Goal: Information Seeking & Learning: Learn about a topic

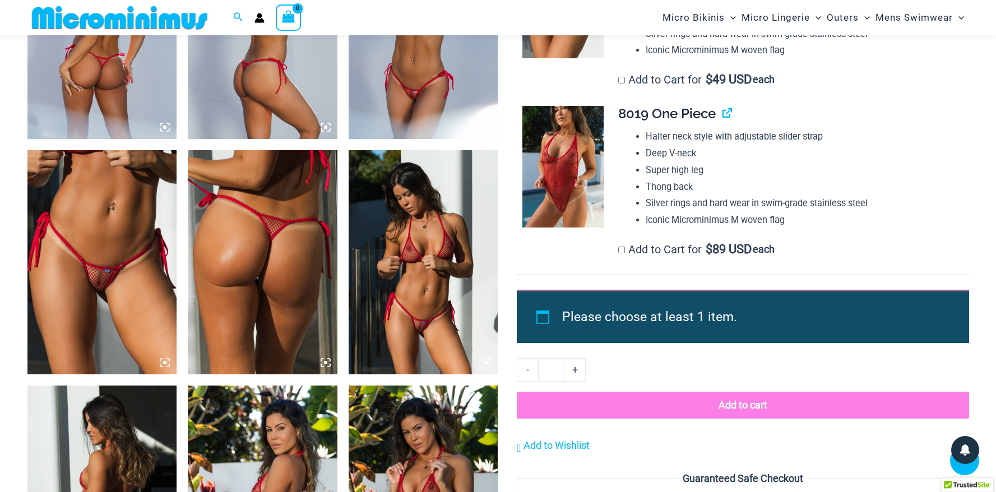
scroll to position [911, 0]
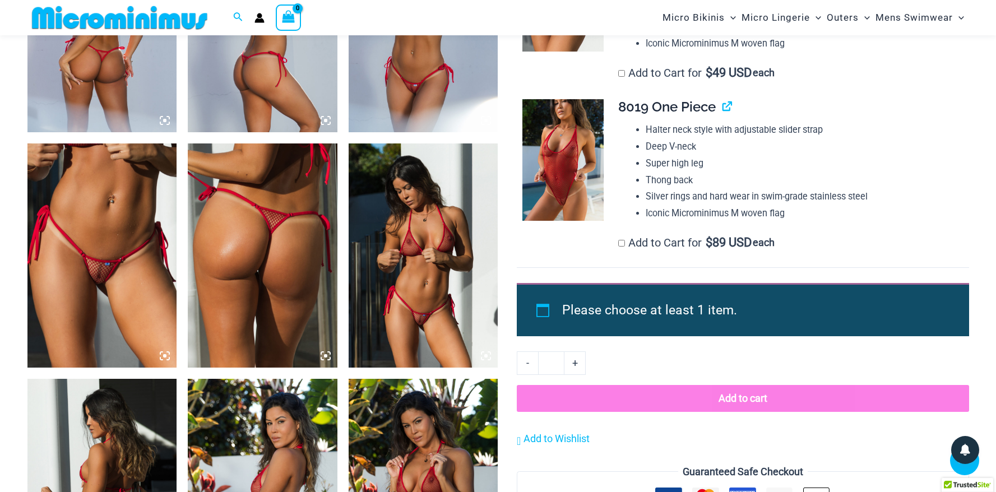
click at [98, 265] on img at bounding box center [102, 255] width 150 height 224
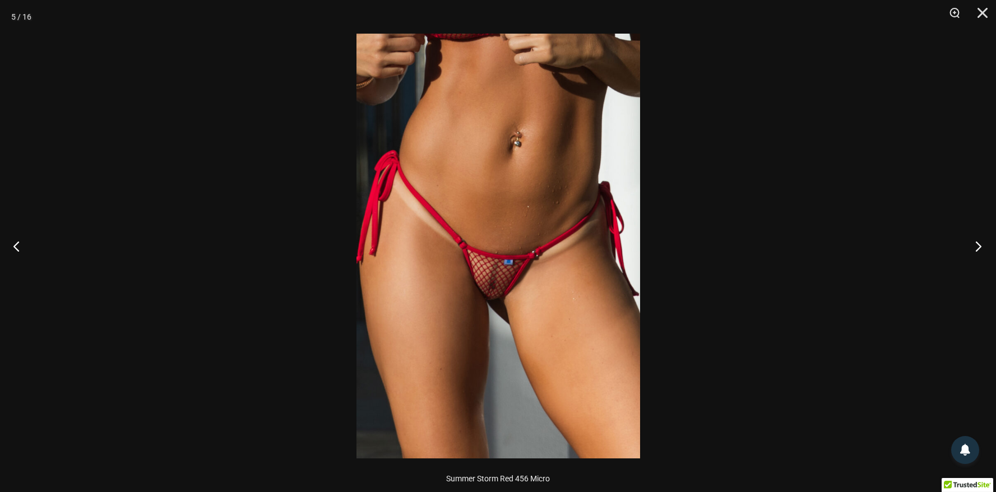
click at [983, 248] on button "Next" at bounding box center [975, 246] width 42 height 56
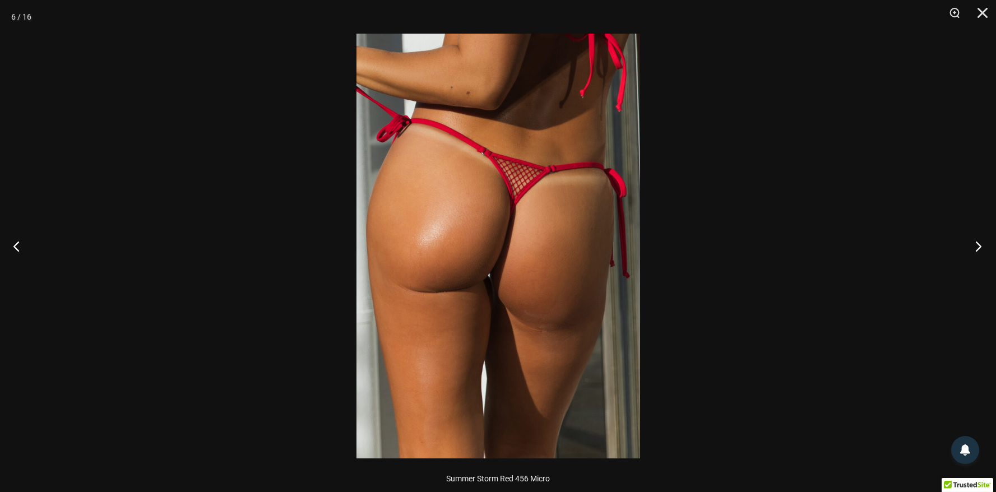
click at [983, 248] on button "Next" at bounding box center [975, 246] width 42 height 56
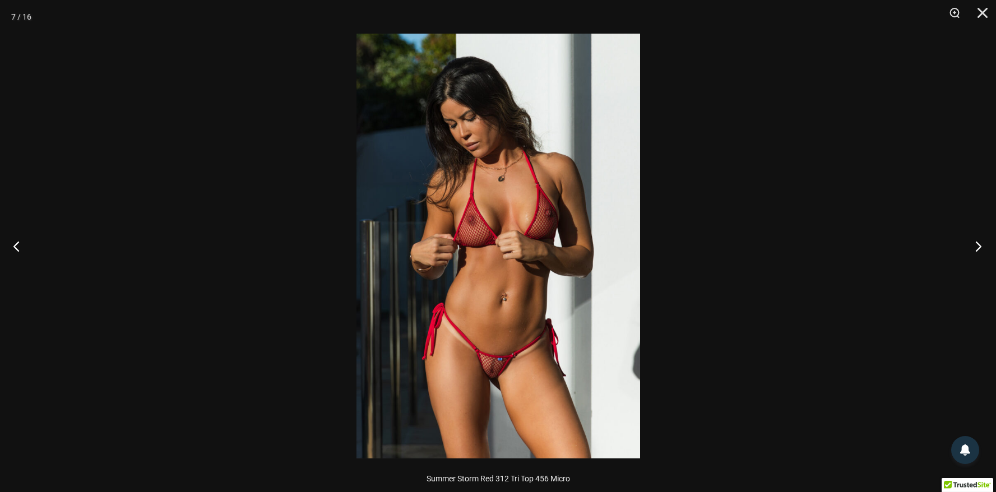
click at [983, 248] on button "Next" at bounding box center [975, 246] width 42 height 56
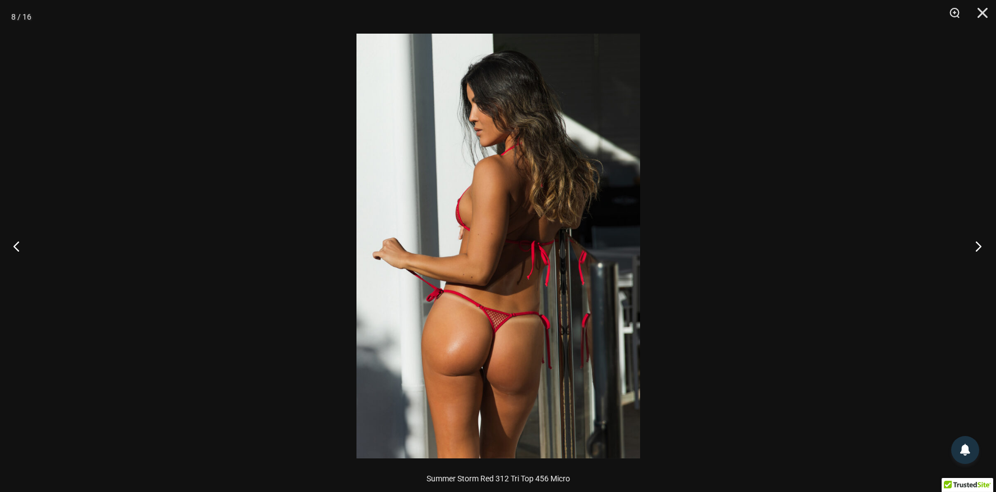
click at [983, 248] on button "Next" at bounding box center [975, 246] width 42 height 56
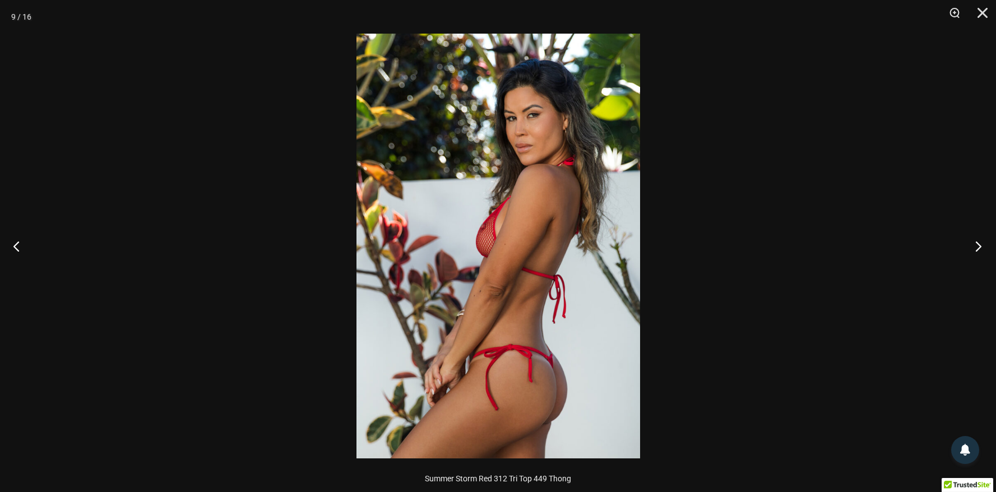
click at [983, 248] on button "Next" at bounding box center [975, 246] width 42 height 56
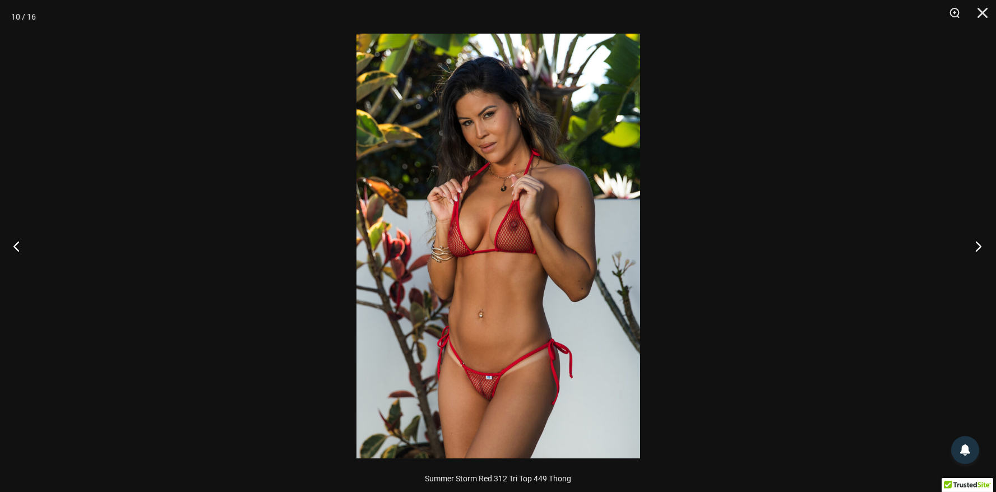
click at [983, 248] on button "Next" at bounding box center [975, 246] width 42 height 56
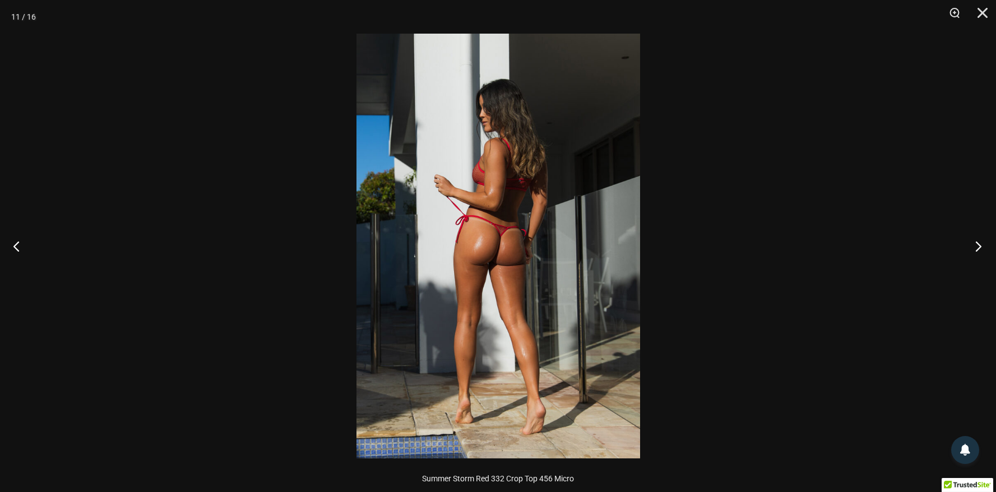
click at [983, 248] on button "Next" at bounding box center [975, 246] width 42 height 56
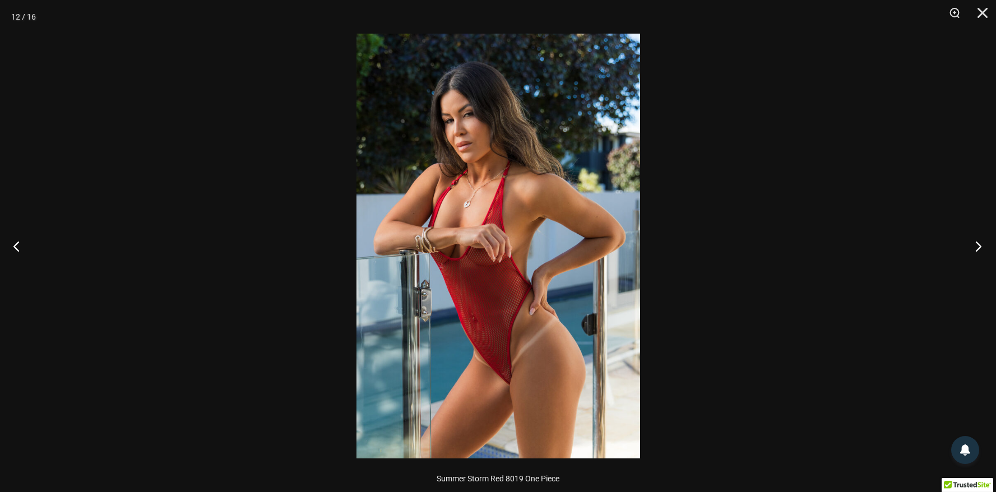
click at [983, 248] on button "Next" at bounding box center [975, 246] width 42 height 56
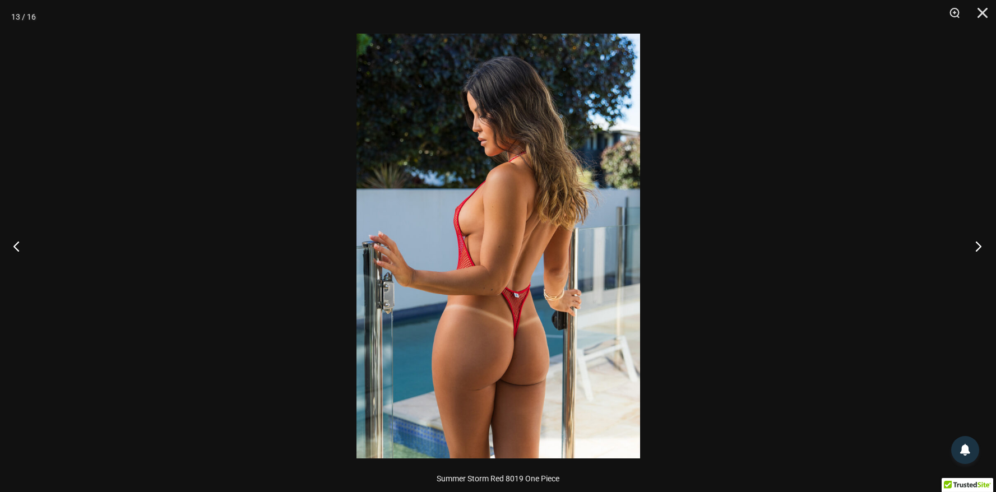
click at [983, 248] on button "Next" at bounding box center [975, 246] width 42 height 56
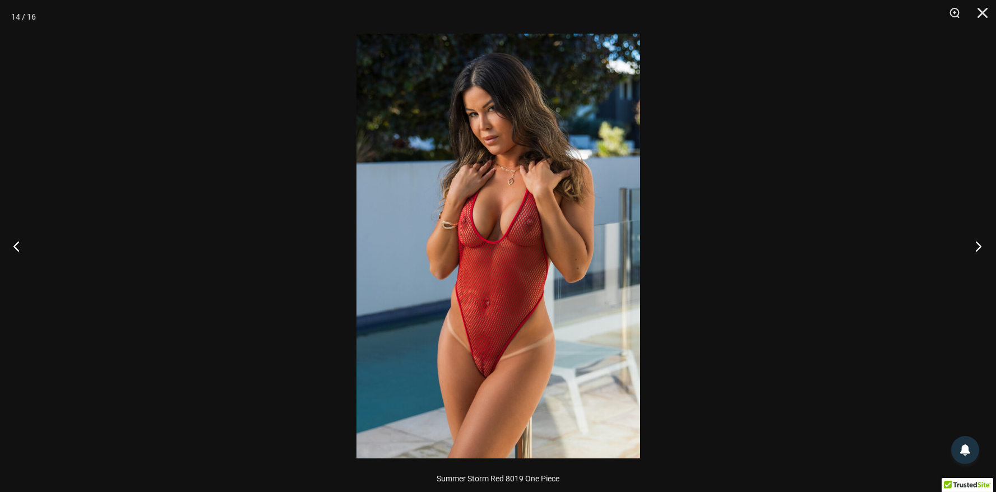
click at [983, 248] on button "Next" at bounding box center [975, 246] width 42 height 56
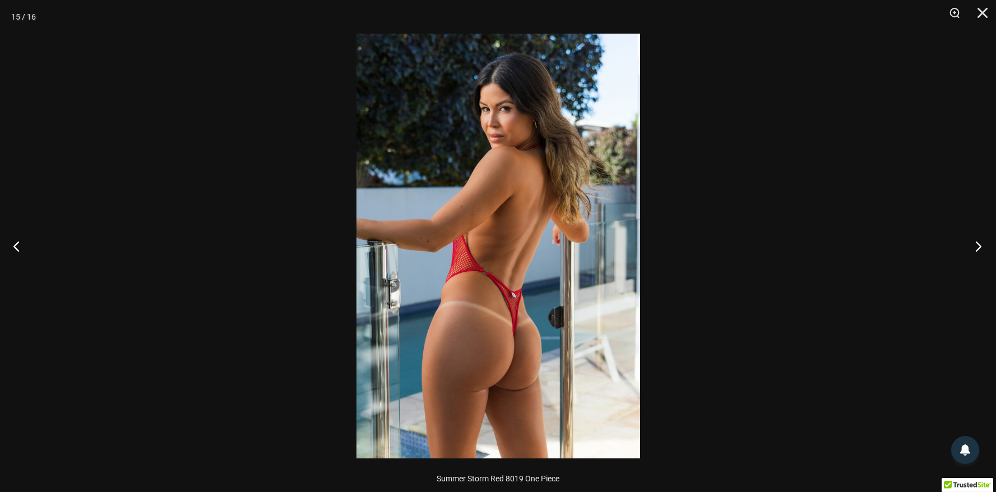
click at [983, 248] on button "Next" at bounding box center [975, 246] width 42 height 56
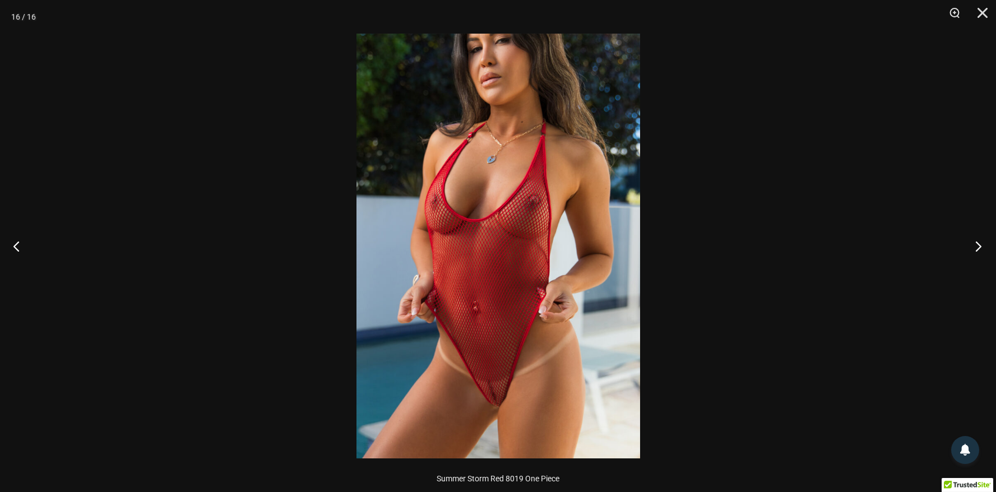
click at [983, 248] on button "Next" at bounding box center [975, 246] width 42 height 56
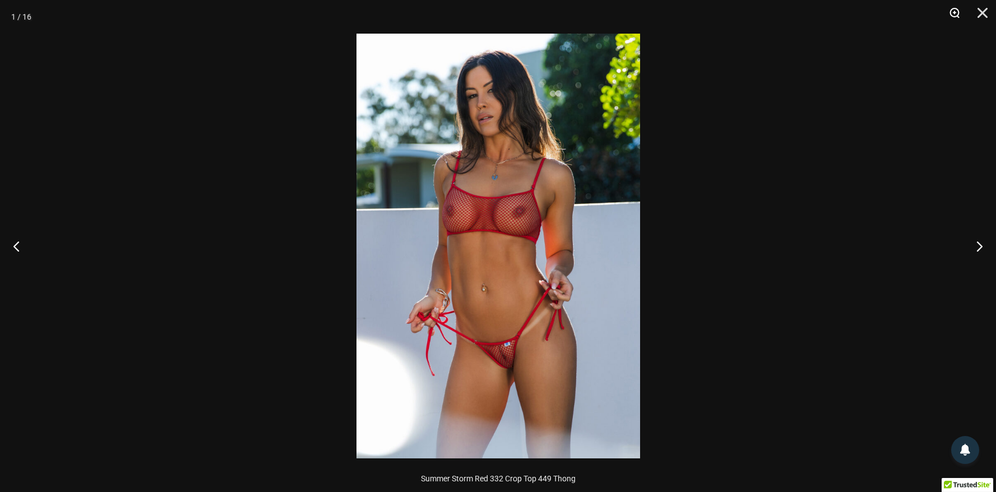
click at [958, 14] on button "Zoom" at bounding box center [951, 17] width 28 height 34
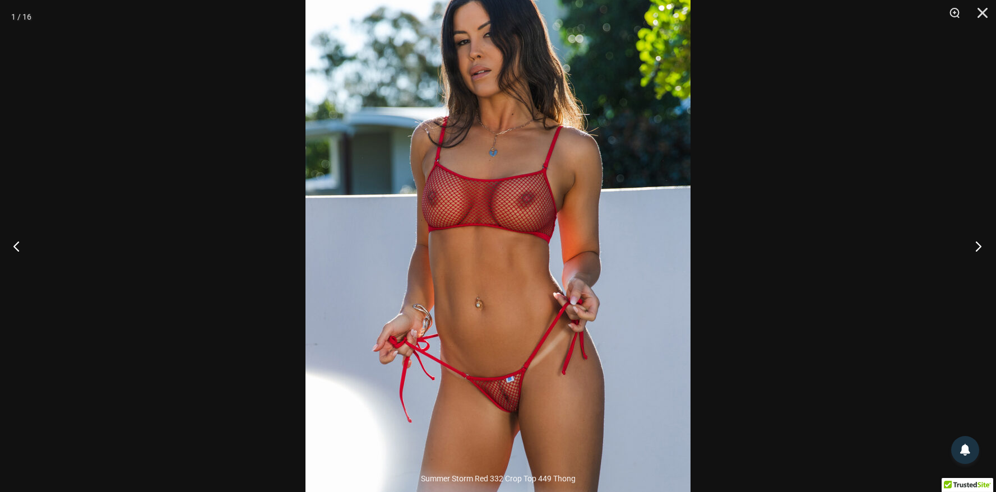
click at [972, 242] on button "Next" at bounding box center [975, 246] width 42 height 56
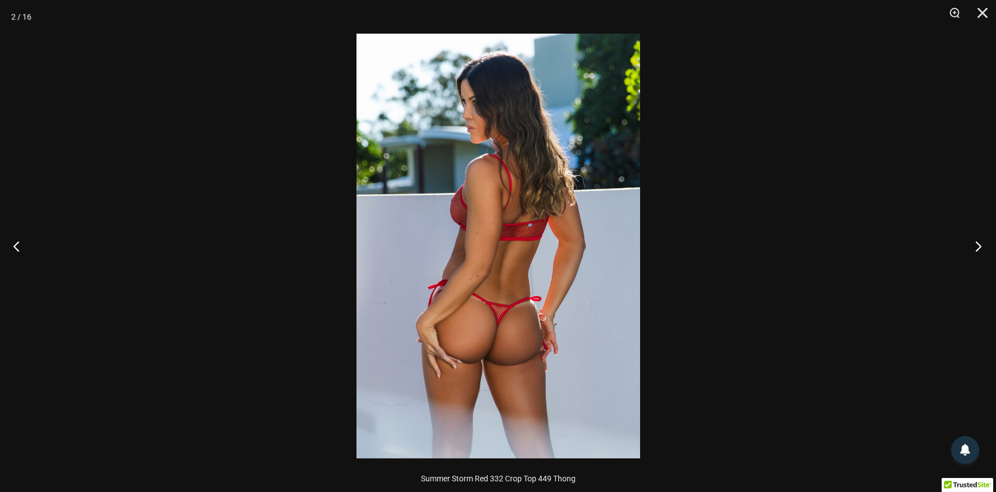
click at [972, 242] on button "Next" at bounding box center [975, 246] width 42 height 56
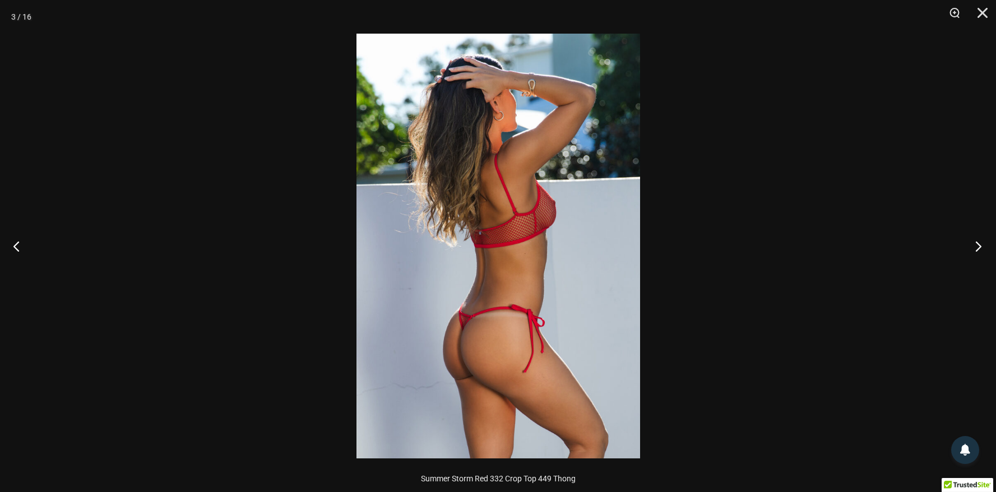
click at [972, 242] on button "Next" at bounding box center [975, 246] width 42 height 56
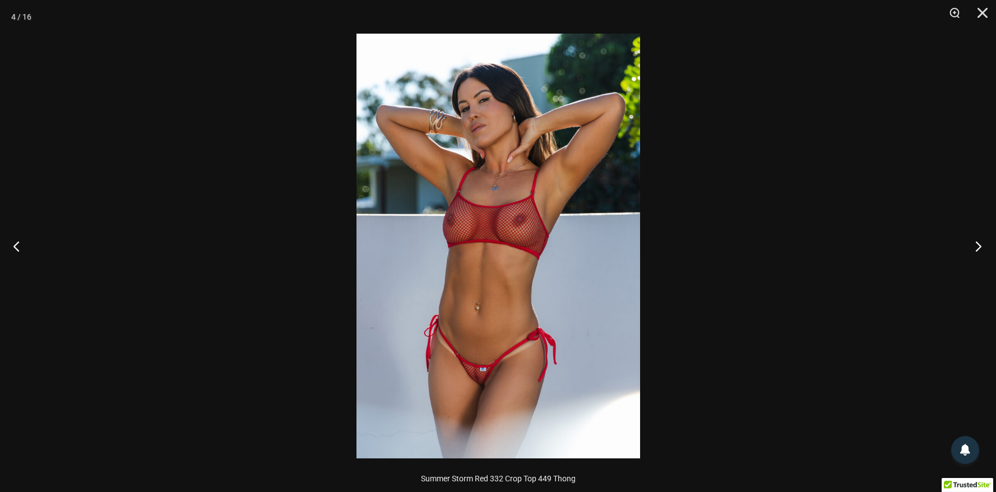
click at [972, 242] on button "Next" at bounding box center [975, 246] width 42 height 56
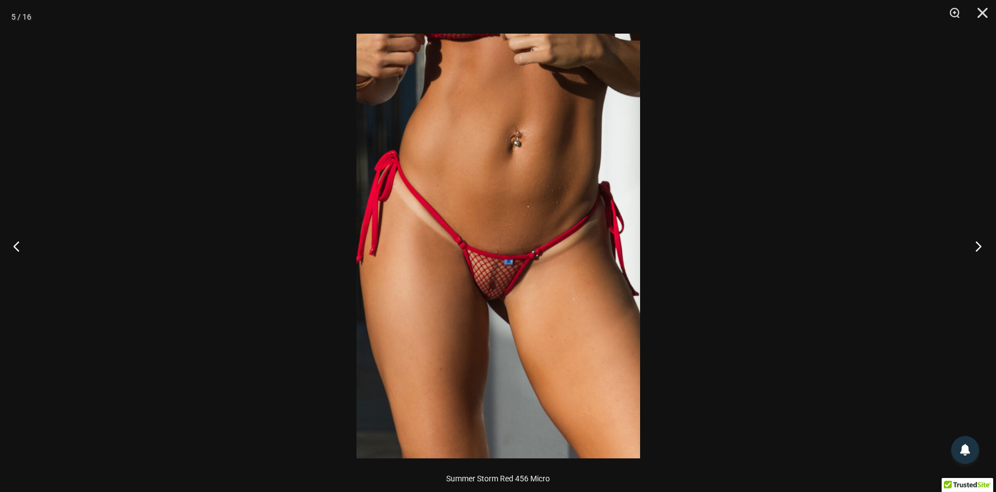
click at [972, 242] on button "Next" at bounding box center [975, 246] width 42 height 56
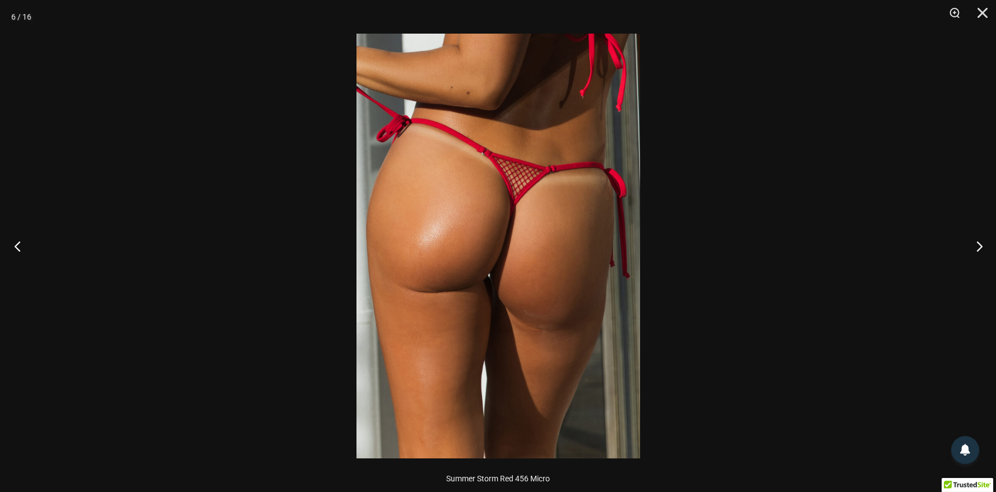
click at [15, 244] on button "Previous" at bounding box center [21, 246] width 42 height 56
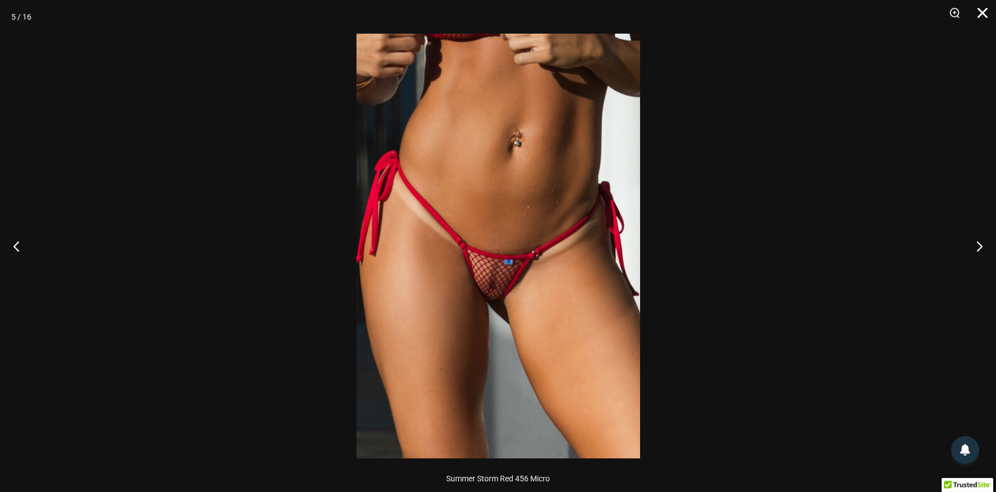
click at [985, 12] on button "Close" at bounding box center [979, 17] width 28 height 34
